Goal: Information Seeking & Learning: Find contact information

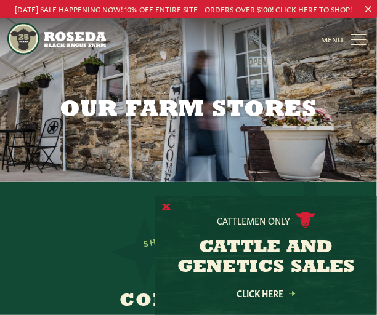
click at [166, 204] on button "X" at bounding box center [166, 207] width 9 height 13
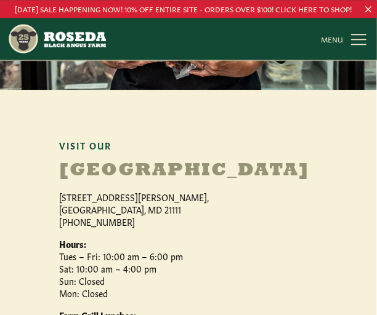
scroll to position [677, 0]
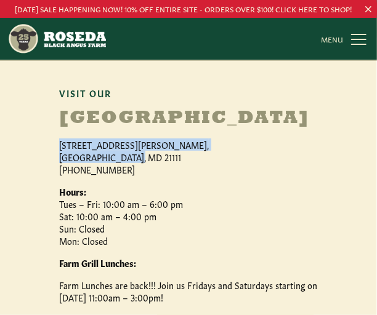
drag, startPoint x: 50, startPoint y: 134, endPoint x: 125, endPoint y: 147, distance: 76.3
click at [125, 147] on p "15317 Carroll Road, Monkton, MD 21111 (410) 472-2697" at bounding box center [188, 156] width 259 height 37
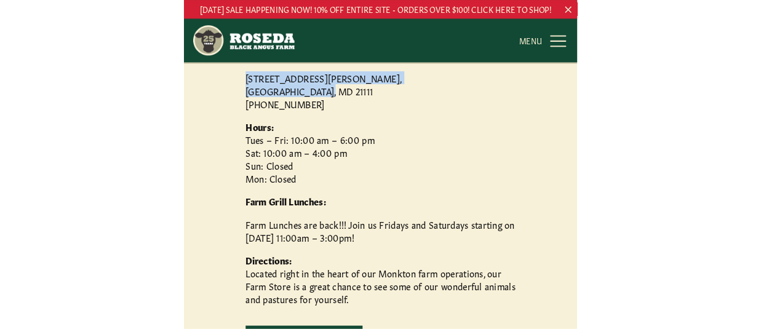
scroll to position [745, 0]
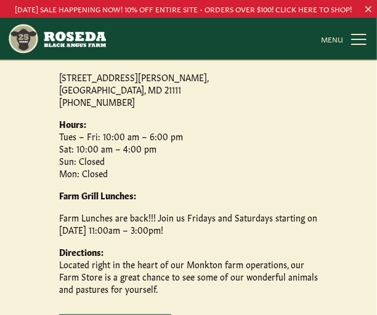
click at [358, 40] on link "MENU CLOSE" at bounding box center [345, 38] width 48 height 25
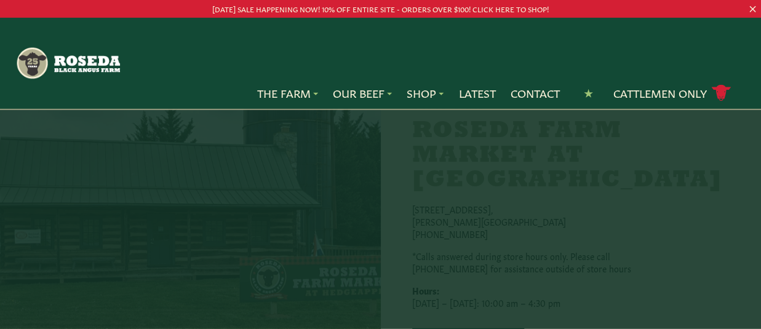
scroll to position [1151, 0]
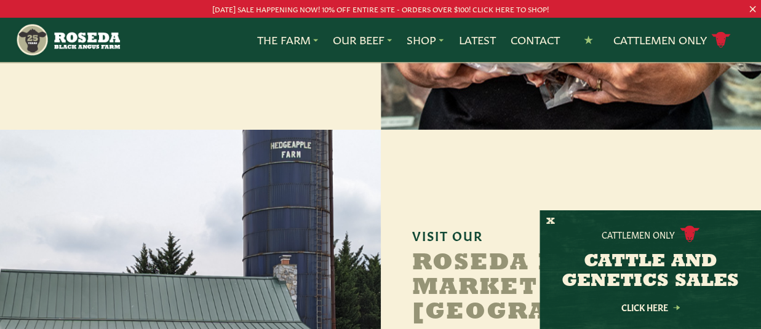
scroll to position [1016, 0]
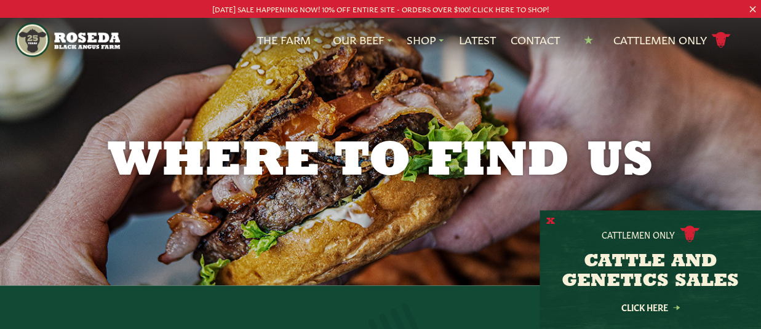
click at [552, 216] on button "X" at bounding box center [551, 221] width 9 height 13
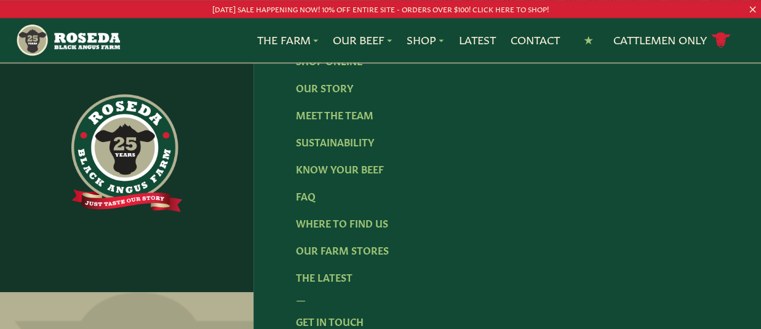
scroll to position [2370, 0]
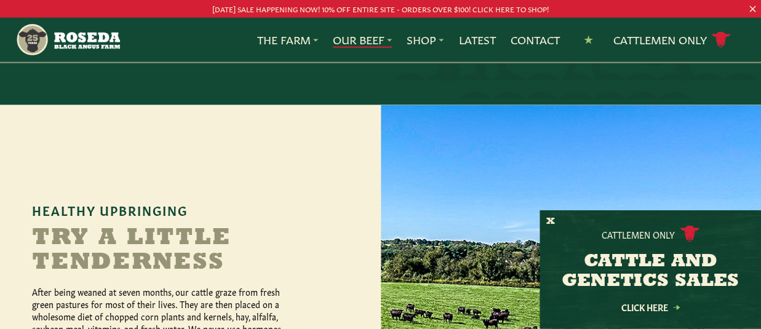
scroll to position [474, 0]
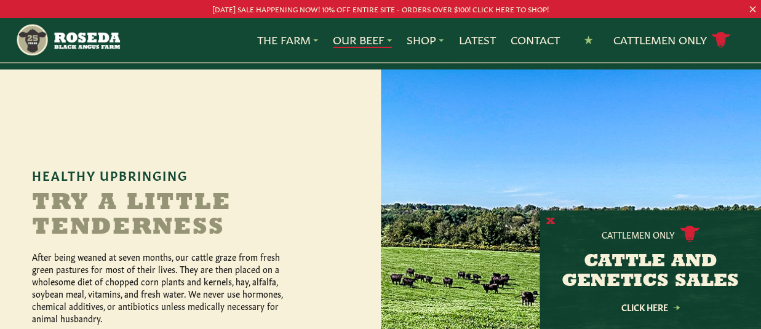
click at [553, 219] on button "X" at bounding box center [551, 221] width 9 height 13
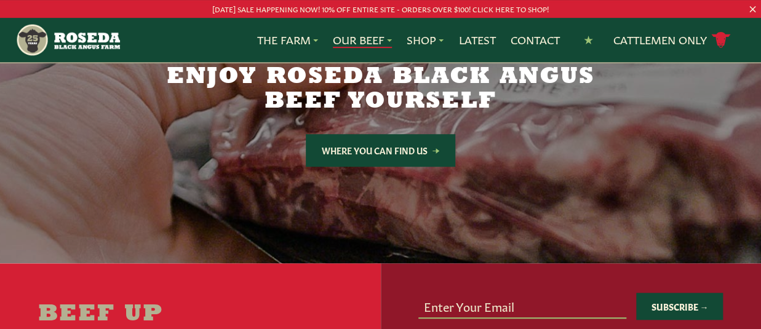
scroll to position [2234, 0]
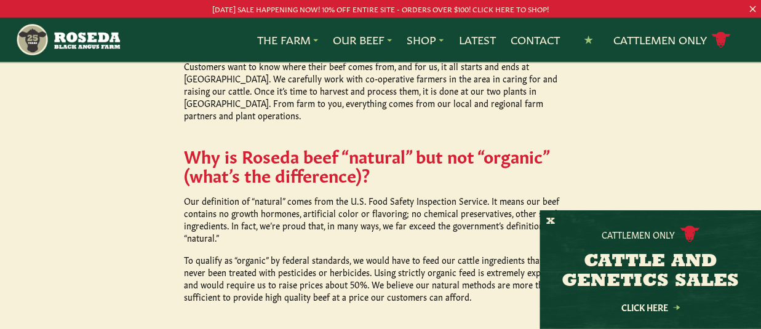
scroll to position [745, 0]
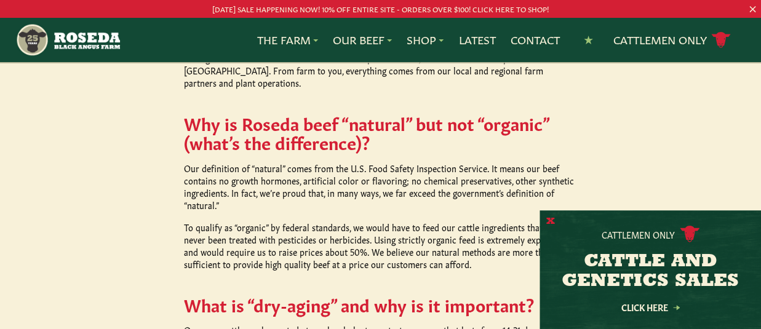
click at [552, 220] on button "X" at bounding box center [551, 221] width 9 height 13
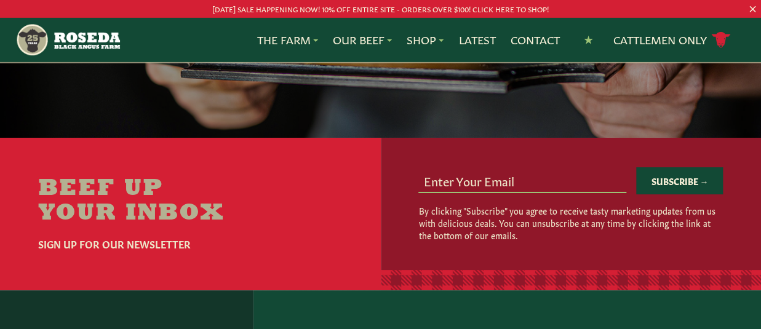
scroll to position [1760, 0]
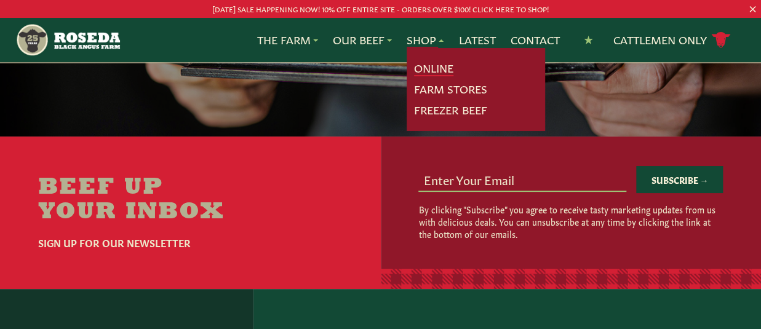
click at [439, 66] on link "Online" at bounding box center [433, 68] width 39 height 16
